Goal: Task Accomplishment & Management: Use online tool/utility

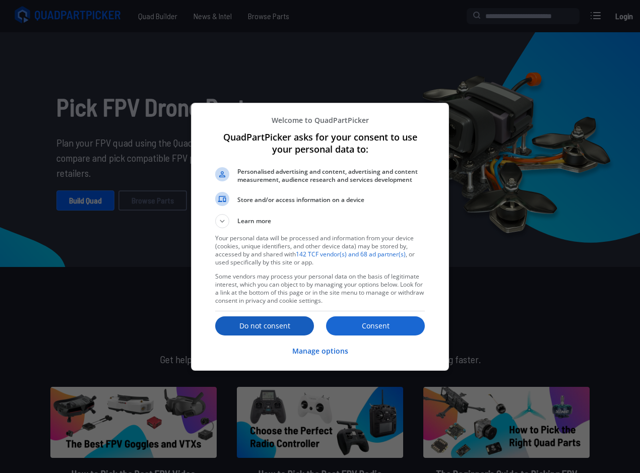
click at [283, 323] on p "Do not consent" at bounding box center [264, 326] width 99 height 10
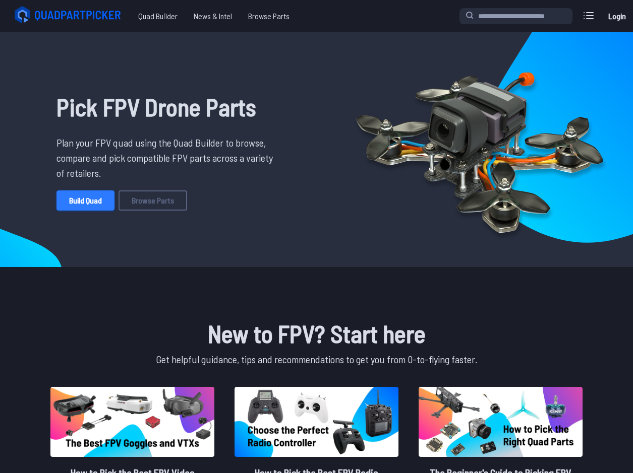
click at [88, 193] on link "Build Quad" at bounding box center [85, 201] width 58 height 20
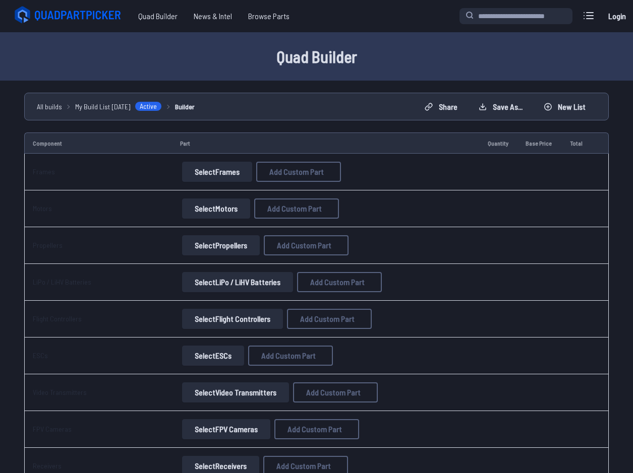
click at [212, 167] on button "Select Frames" at bounding box center [217, 172] width 70 height 20
click at [206, 171] on button "Select Frames" at bounding box center [217, 172] width 70 height 20
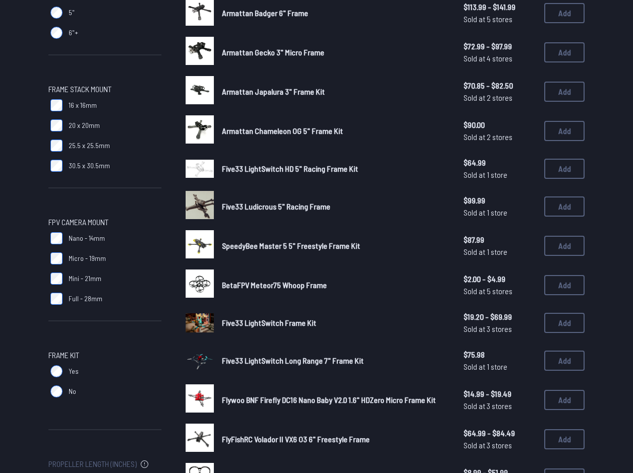
scroll to position [504, 0]
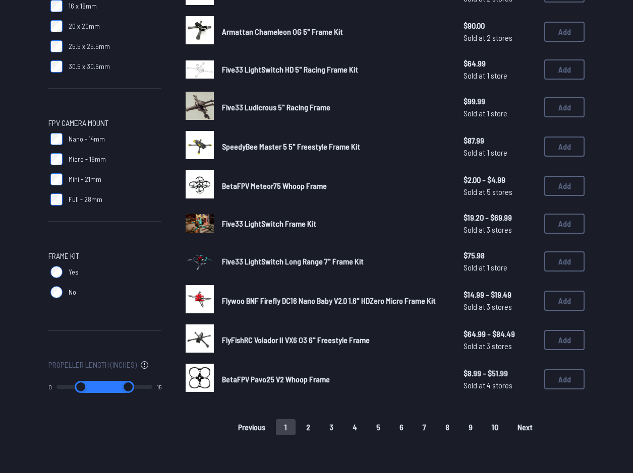
click at [197, 184] on img at bounding box center [200, 184] width 28 height 28
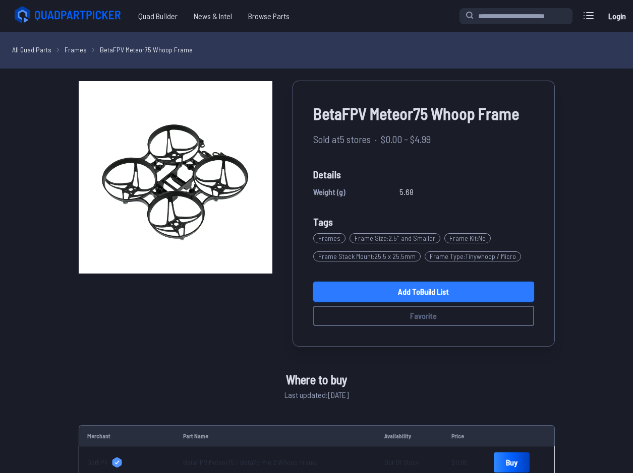
click at [374, 294] on link "Add to Build List" at bounding box center [423, 292] width 221 height 20
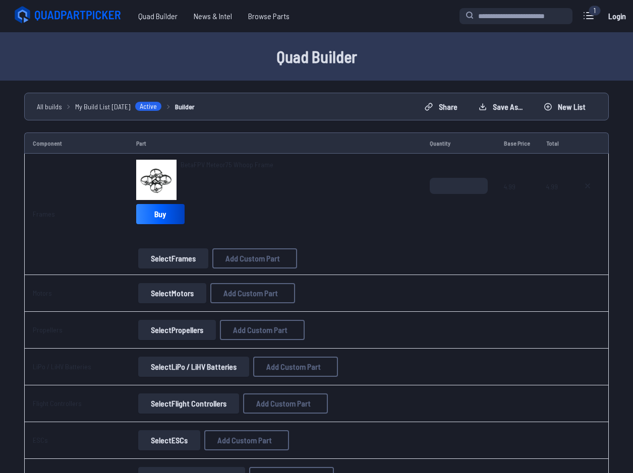
click at [170, 292] on button "Select Motors" at bounding box center [172, 293] width 68 height 20
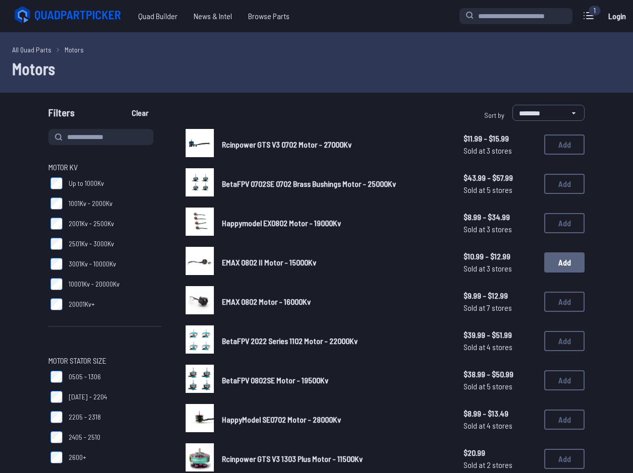
click at [550, 264] on button "Add" at bounding box center [564, 263] width 40 height 20
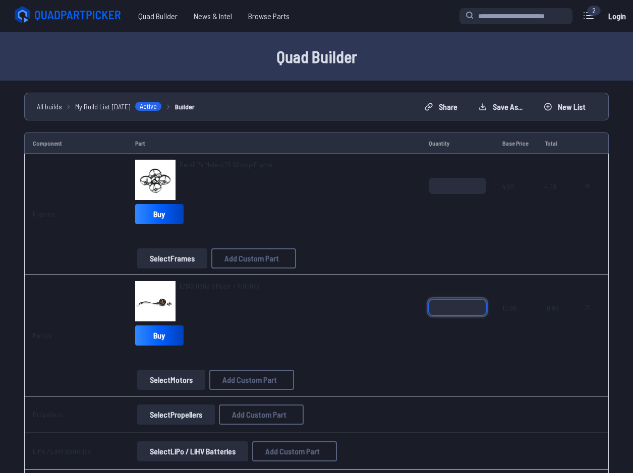
click at [472, 302] on input "*" at bounding box center [456, 307] width 57 height 16
click at [477, 301] on input "*" at bounding box center [456, 307] width 57 height 16
click at [476, 303] on input "*" at bounding box center [456, 307] width 57 height 16
type input "*"
click at [476, 303] on input "*" at bounding box center [456, 307] width 57 height 16
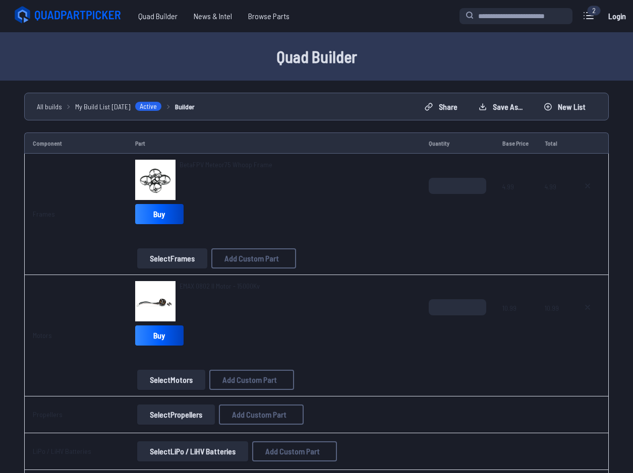
click at [217, 353] on div "EMAX 0802 II Motor - 15000Kv Buy Select Motors Add Custom Part Add Custom Part …" at bounding box center [274, 335] width 278 height 109
click at [176, 416] on button "Select Propellers" at bounding box center [176, 415] width 78 height 20
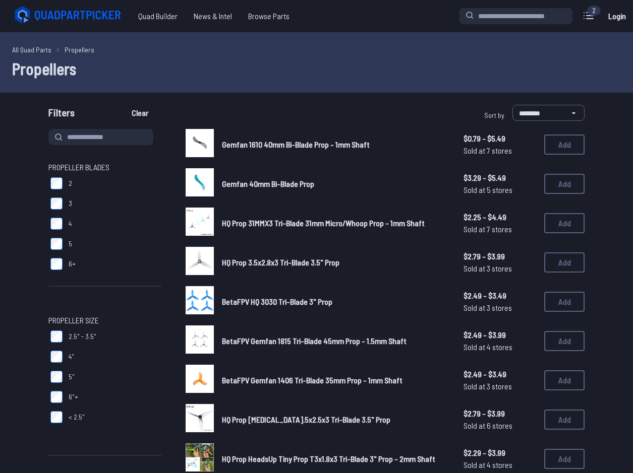
click at [239, 301] on span "BetaFPV HQ 3030 Tri-Blade 3" Prop" at bounding box center [277, 302] width 110 height 10
click at [575, 302] on button "Add" at bounding box center [564, 302] width 40 height 20
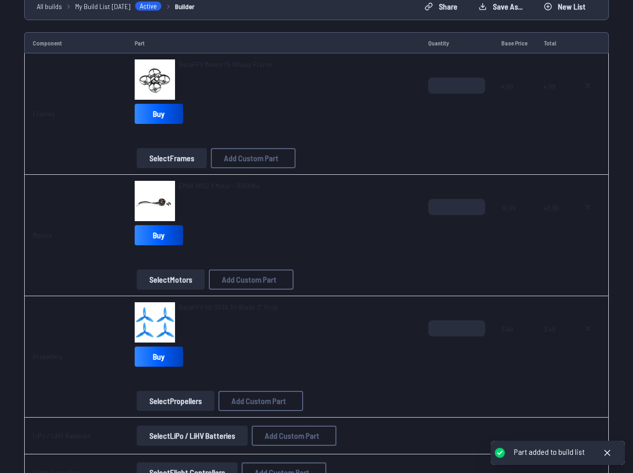
scroll to position [101, 0]
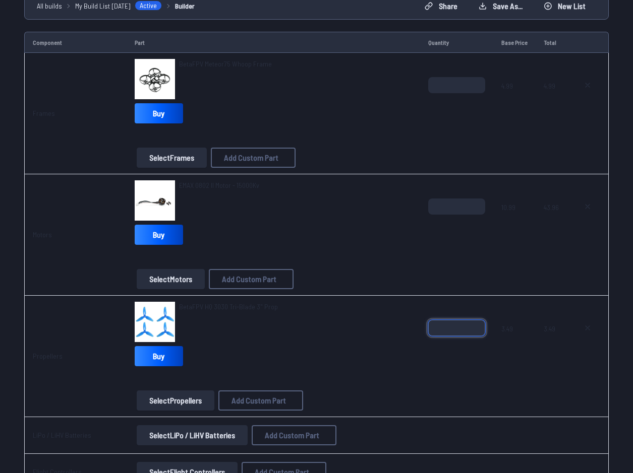
click at [476, 327] on input "*" at bounding box center [456, 328] width 57 height 16
click at [478, 325] on input "*" at bounding box center [456, 328] width 57 height 16
type input "*"
click at [478, 325] on input "*" at bounding box center [456, 328] width 57 height 16
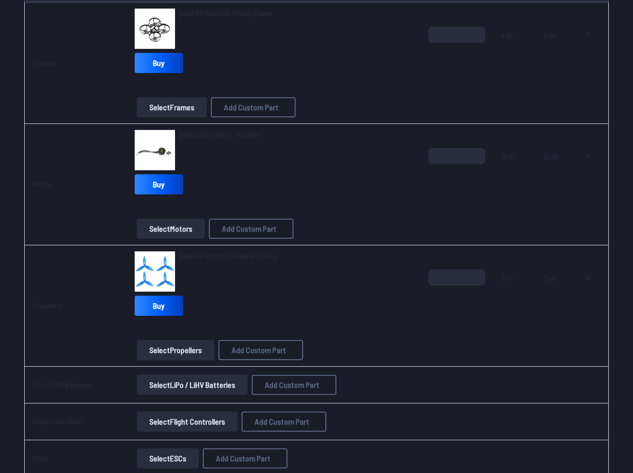
click at [177, 389] on button "Select LiPo / LiHV Batteries" at bounding box center [192, 385] width 111 height 20
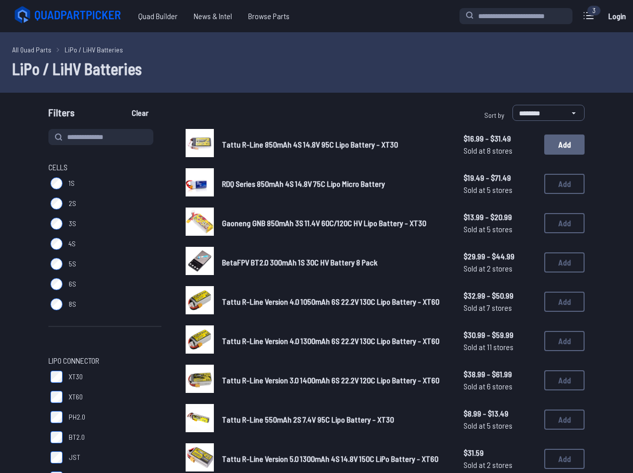
click at [564, 147] on button "Add" at bounding box center [564, 145] width 40 height 20
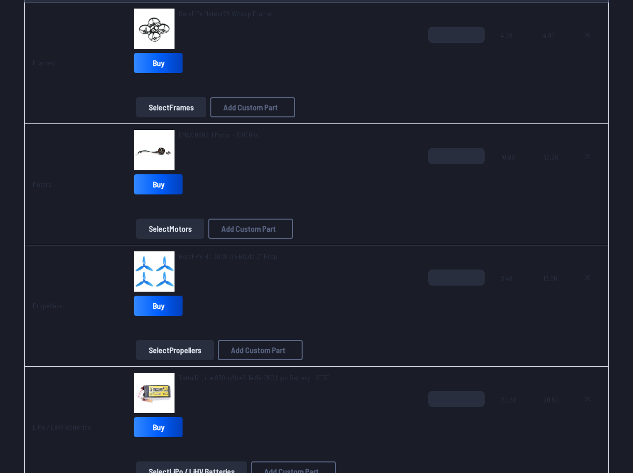
scroll to position [252, 0]
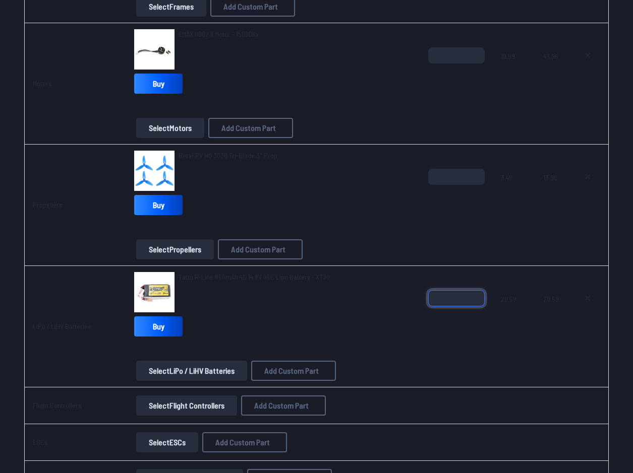
click at [475, 293] on input "*" at bounding box center [456, 298] width 56 height 16
type input "*"
click at [476, 303] on input "*" at bounding box center [456, 298] width 56 height 16
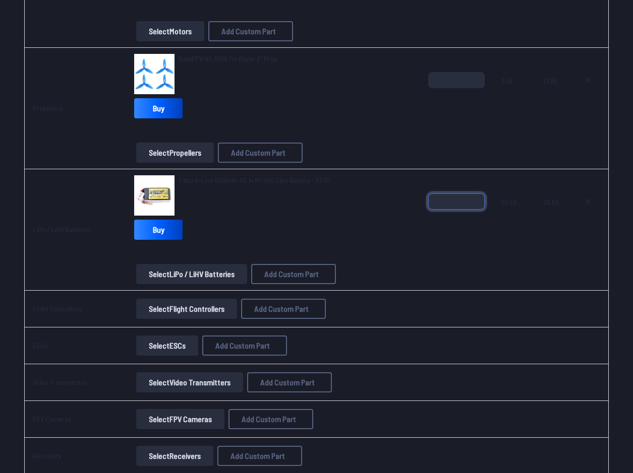
scroll to position [353, 0]
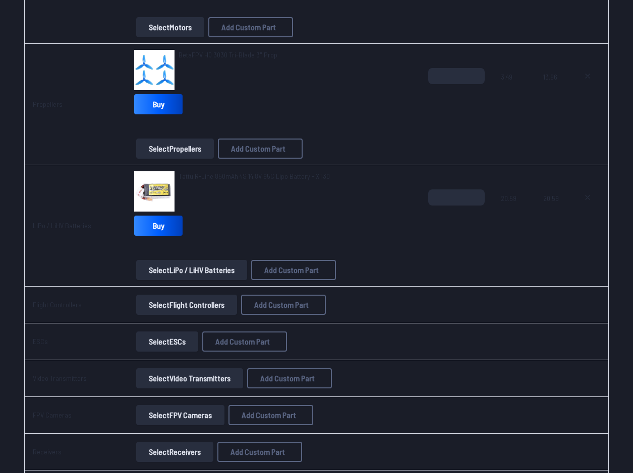
click at [180, 310] on button "Select Flight Controllers" at bounding box center [186, 305] width 101 height 20
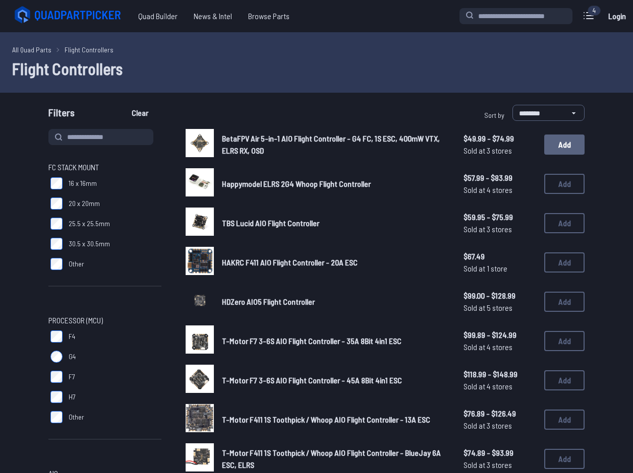
click at [563, 147] on button "Add" at bounding box center [564, 145] width 40 height 20
drag, startPoint x: 563, startPoint y: 147, endPoint x: 611, endPoint y: 136, distance: 50.3
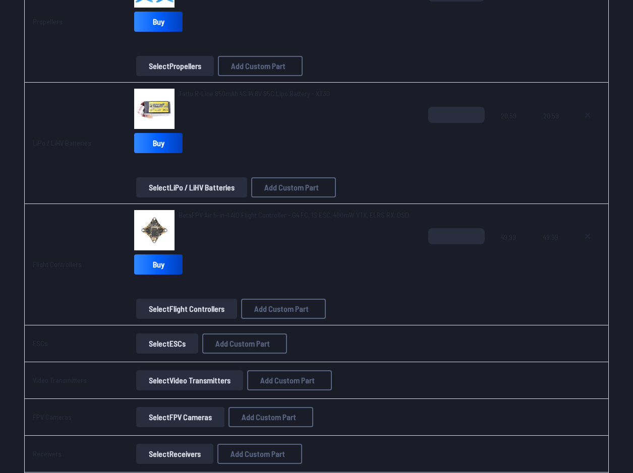
scroll to position [454, 0]
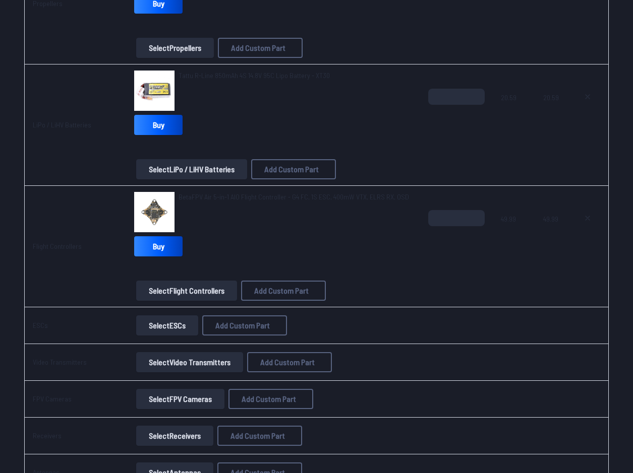
click at [160, 325] on button "Select ESCs" at bounding box center [167, 326] width 62 height 20
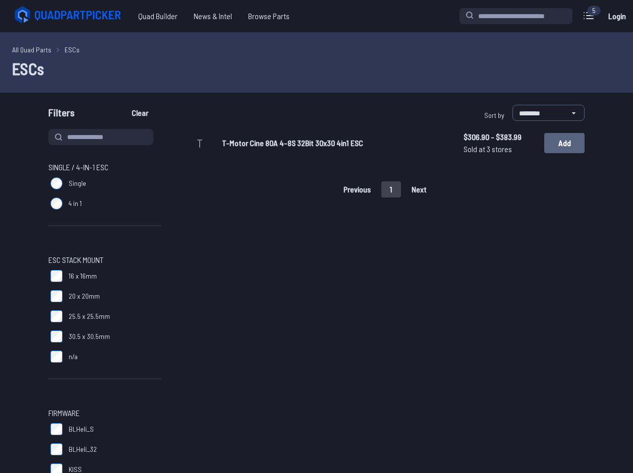
click at [552, 144] on button "Add" at bounding box center [564, 143] width 40 height 20
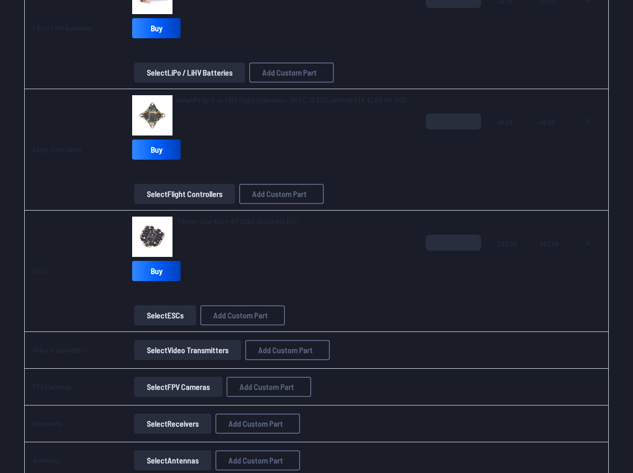
scroll to position [554, 0]
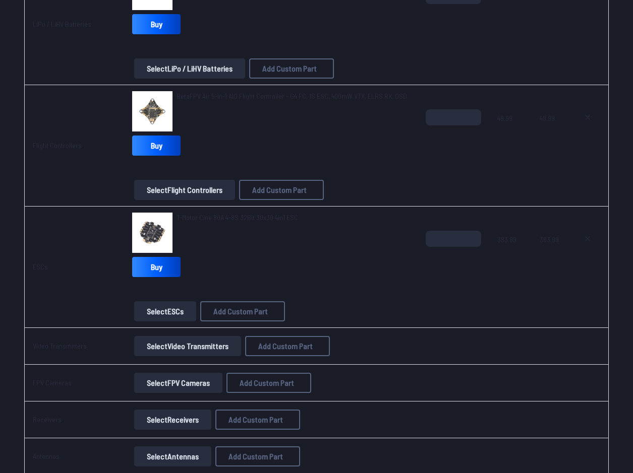
click at [170, 344] on button "Select Video Transmitters" at bounding box center [187, 346] width 107 height 20
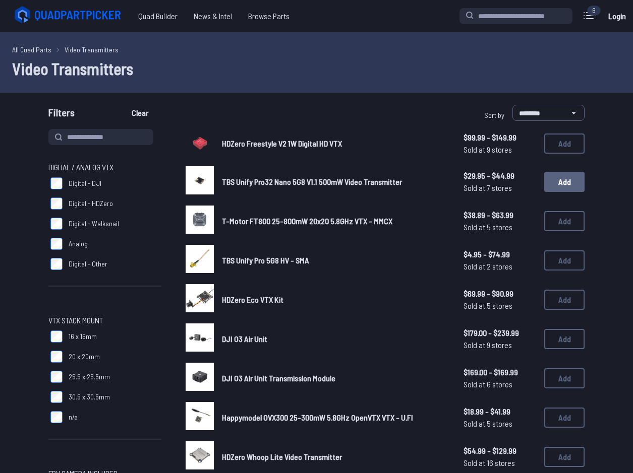
click at [561, 178] on button "Add" at bounding box center [564, 182] width 40 height 20
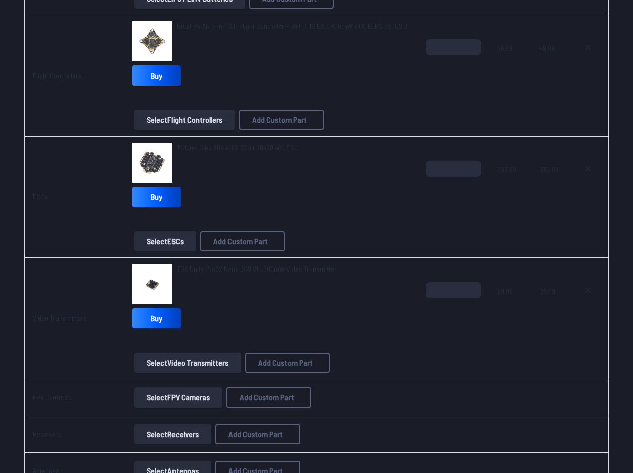
scroll to position [655, 0]
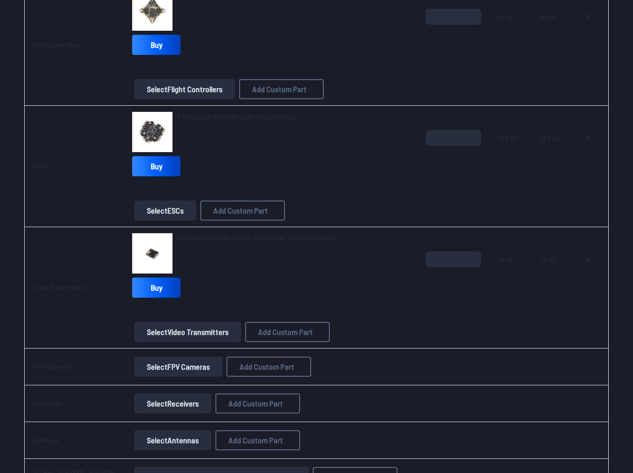
click at [158, 365] on button "Select FPV Cameras" at bounding box center [178, 367] width 88 height 20
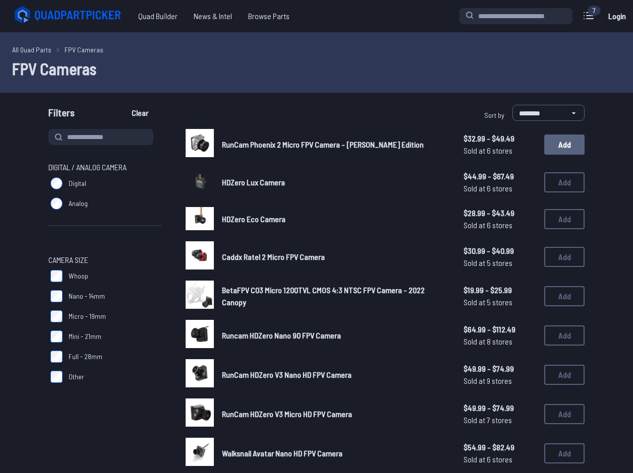
click at [561, 144] on button "Add" at bounding box center [564, 145] width 40 height 20
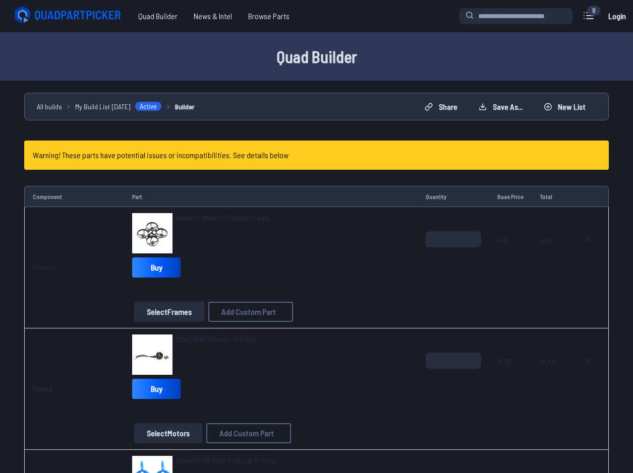
click at [517, 164] on div "Warning! These parts have potential issues or incompatibilities. See details be…" at bounding box center [316, 155] width 584 height 29
click at [258, 152] on h4 "Warning! These parts have potential issues or incompatibilities. See details be…" at bounding box center [161, 155] width 256 height 12
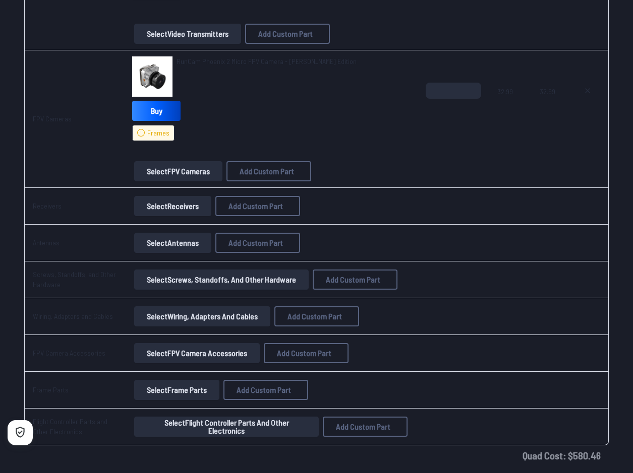
scroll to position [1008, 0]
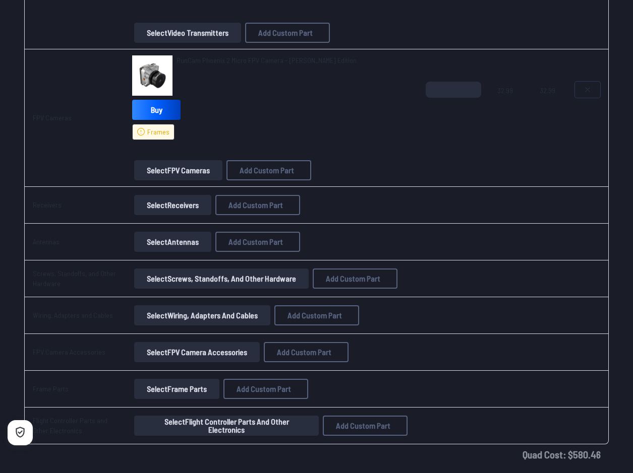
click at [586, 86] on icon at bounding box center [587, 90] width 8 height 8
click at [168, 166] on button "Select FPV Cameras" at bounding box center [178, 170] width 88 height 20
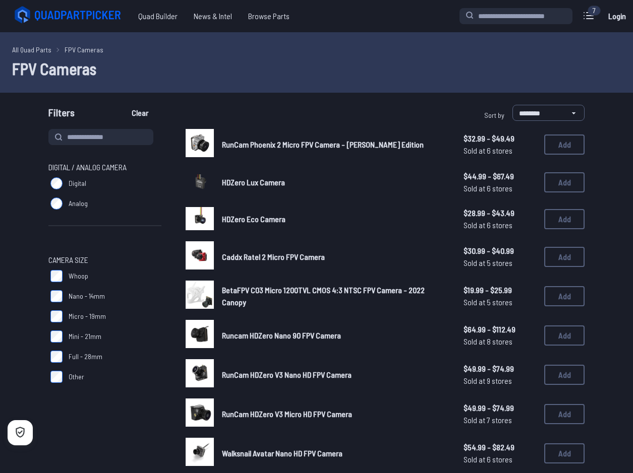
click at [257, 181] on span "HDZero Lux Camera" at bounding box center [253, 182] width 63 height 10
click at [551, 218] on button "Add" at bounding box center [564, 219] width 40 height 20
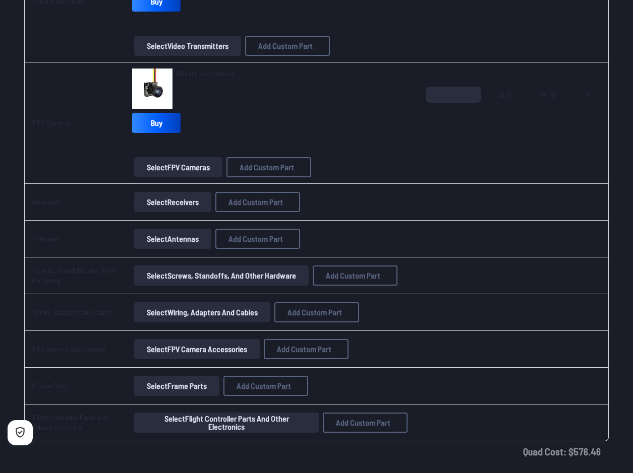
scroll to position [958, 0]
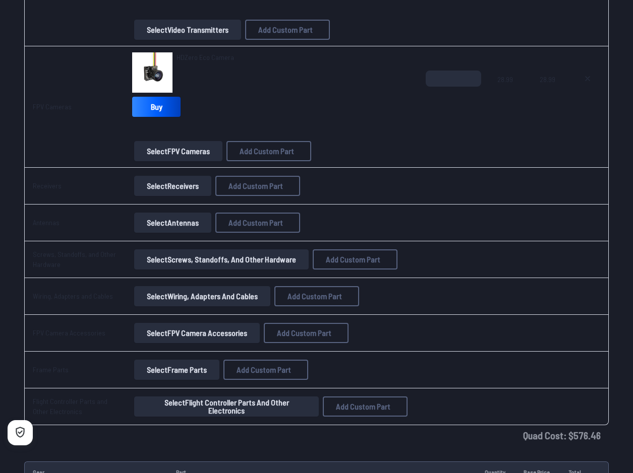
click at [180, 189] on button "Select Receivers" at bounding box center [172, 186] width 77 height 20
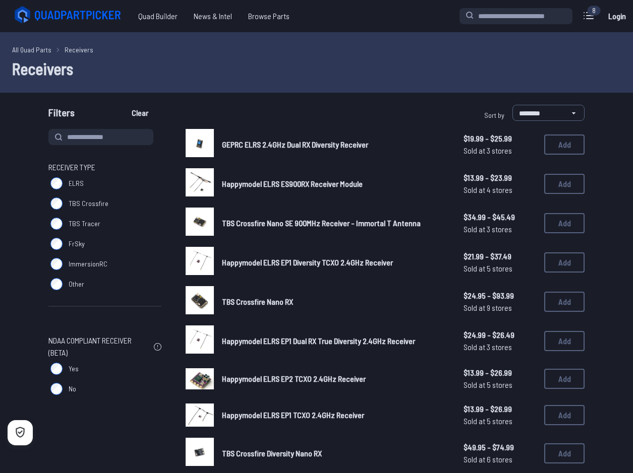
click at [304, 173] on div "Happymodel ELRS ES900RX Receiver Module $13.99 - $23.99 Sold at 4 stores $13.99…" at bounding box center [385, 183] width 399 height 31
click at [561, 183] on button "Add" at bounding box center [564, 184] width 40 height 20
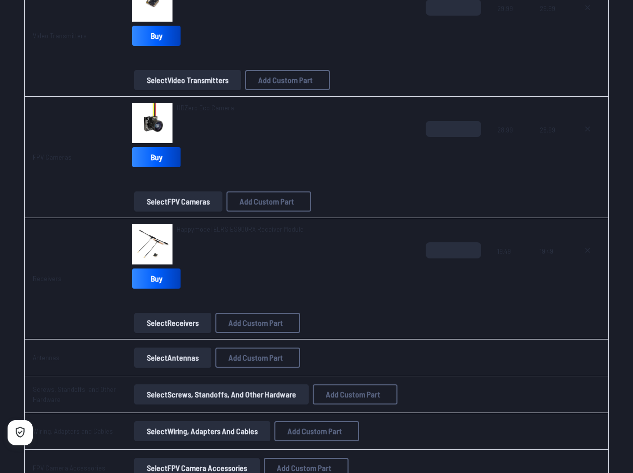
scroll to position [1059, 0]
